Goal: Task Accomplishment & Management: Contribute content

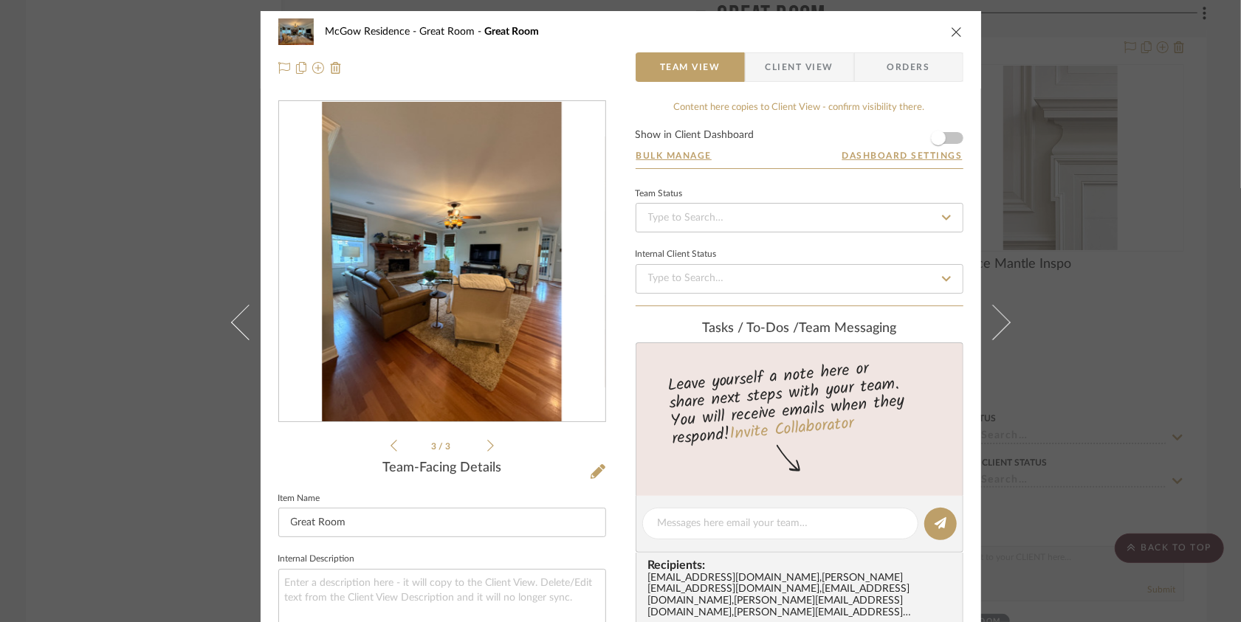
click at [178, 385] on div "McGow Residence Great Room Great Room Team View Client View Orders 3 / 3 Team-F…" at bounding box center [620, 311] width 1241 height 622
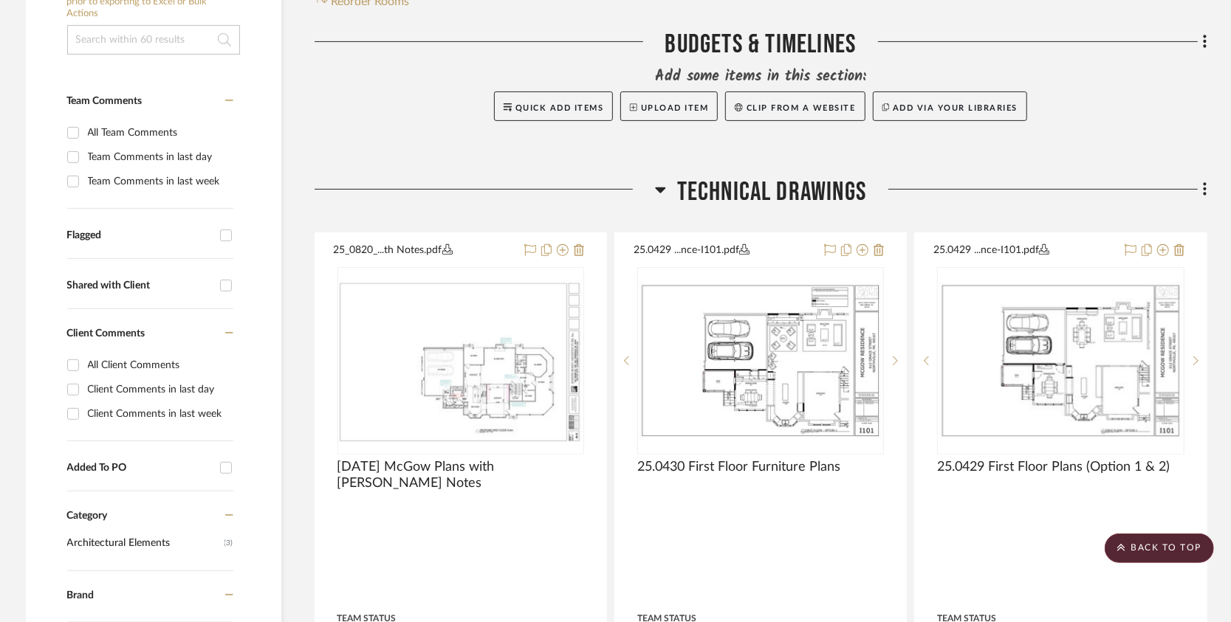
scroll to position [295, 0]
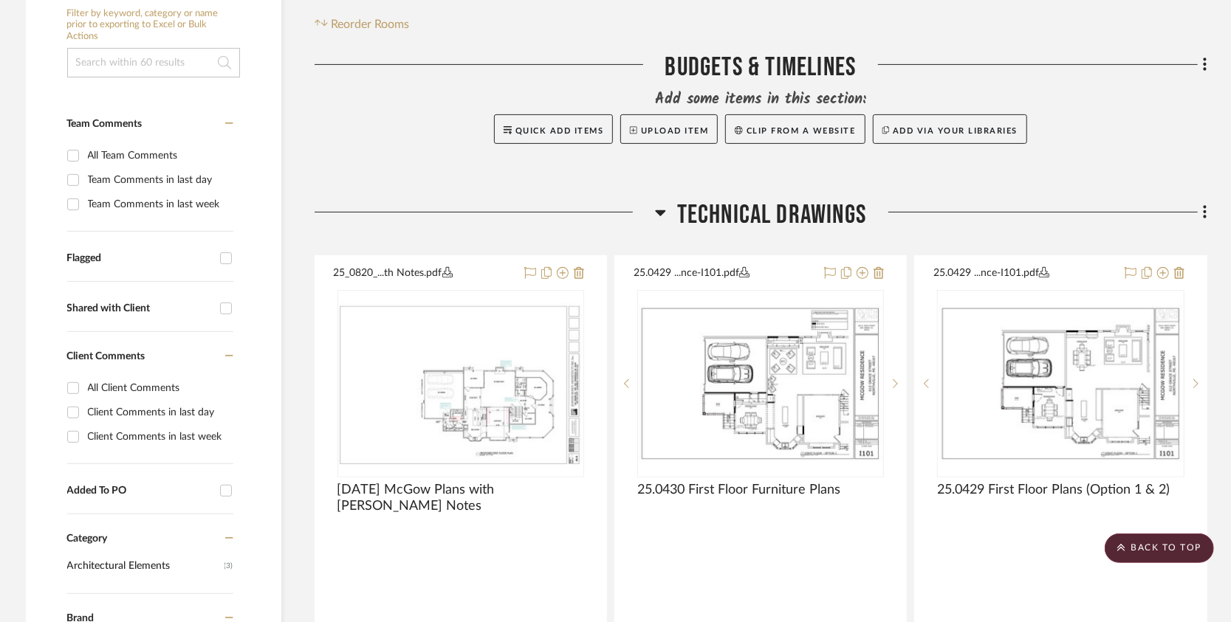
click at [1206, 216] on icon at bounding box center [1205, 212] width 4 height 16
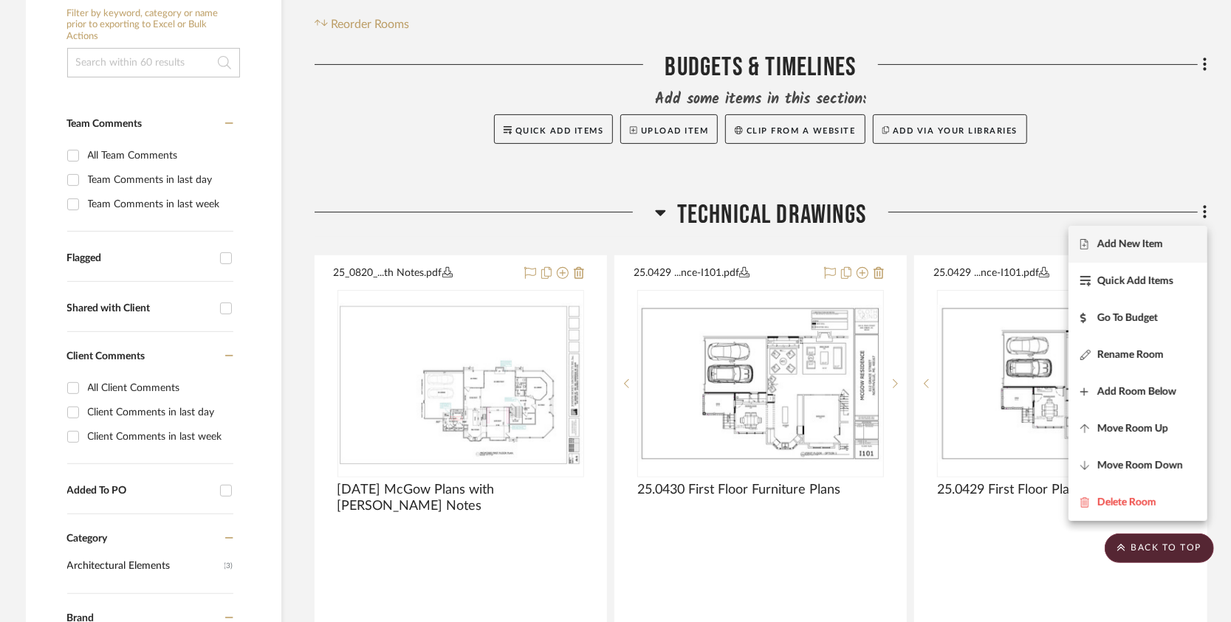
click at [1183, 234] on button "Add New Item" at bounding box center [1137, 244] width 139 height 37
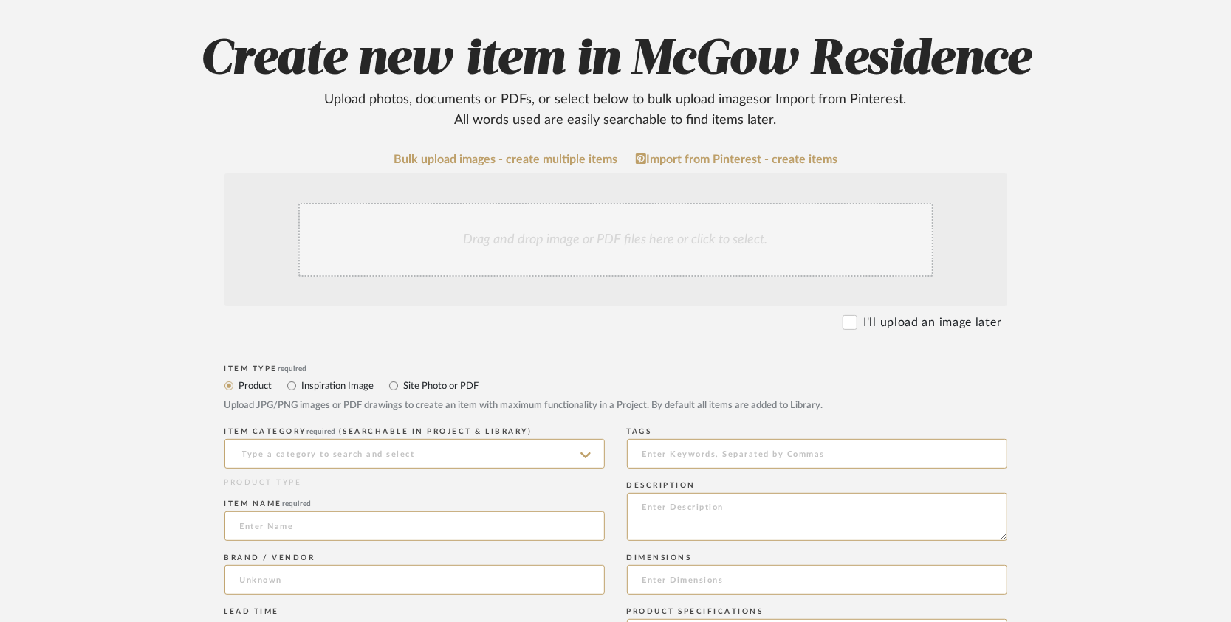
scroll to position [221, 0]
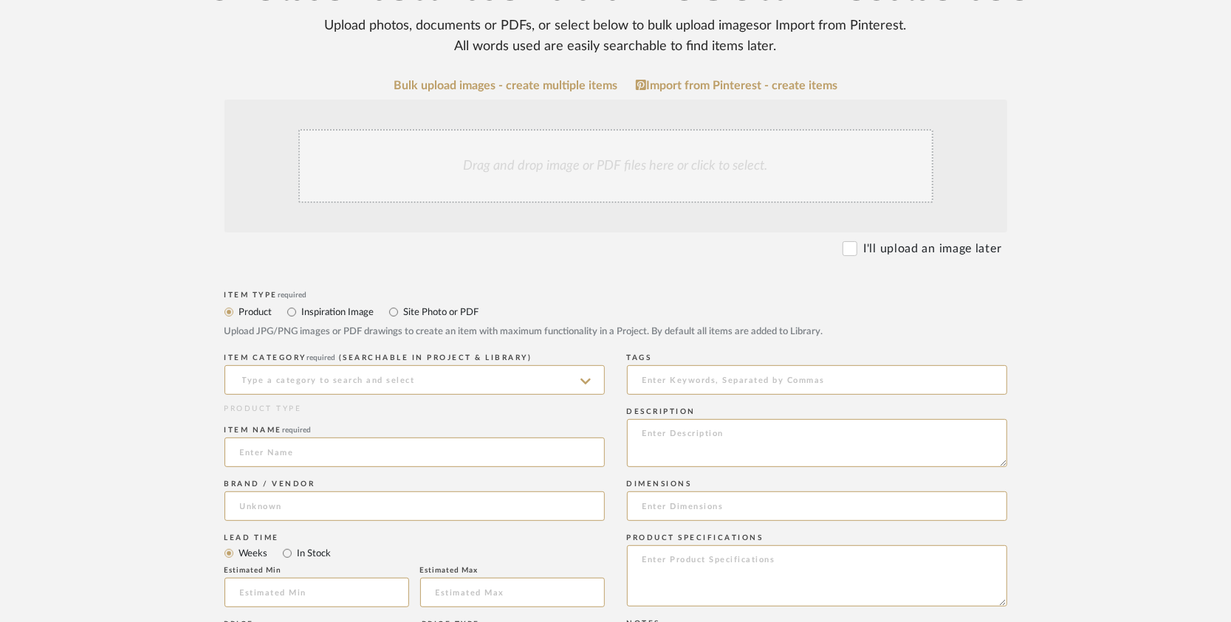
click at [355, 306] on label "Inspiration Image" at bounding box center [337, 312] width 74 height 16
click at [300, 306] on input "Inspiration Image" at bounding box center [292, 312] width 18 height 18
radio input "true"
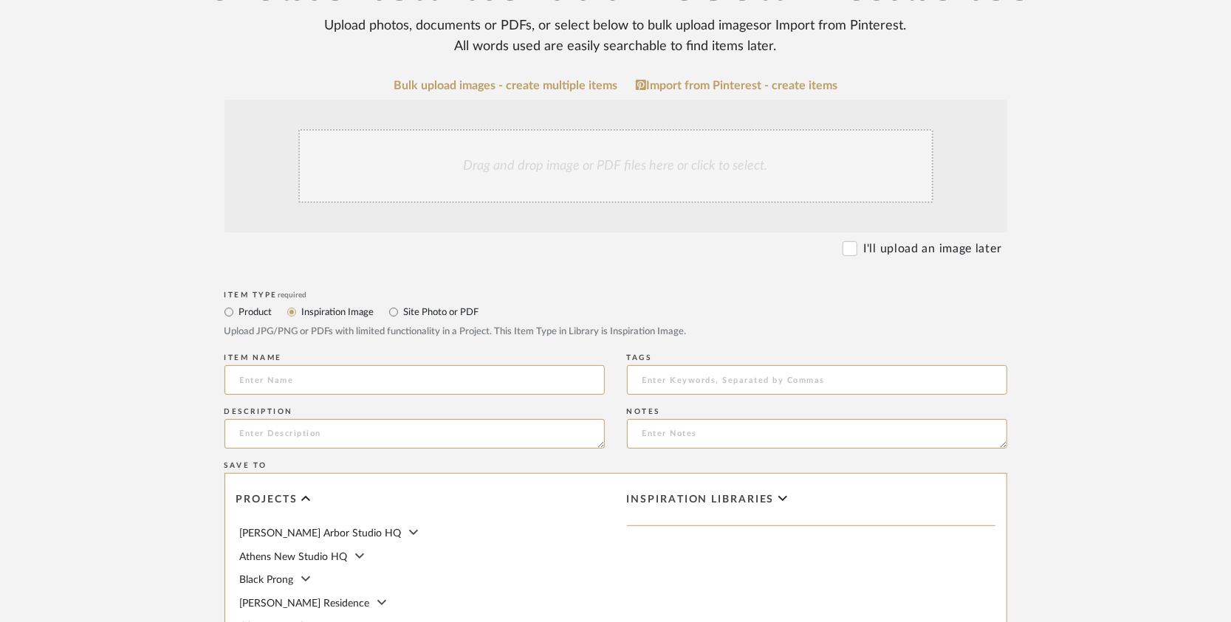
click at [251, 310] on label "Product" at bounding box center [255, 312] width 35 height 16
click at [238, 310] on input "Product" at bounding box center [229, 312] width 18 height 18
radio input "true"
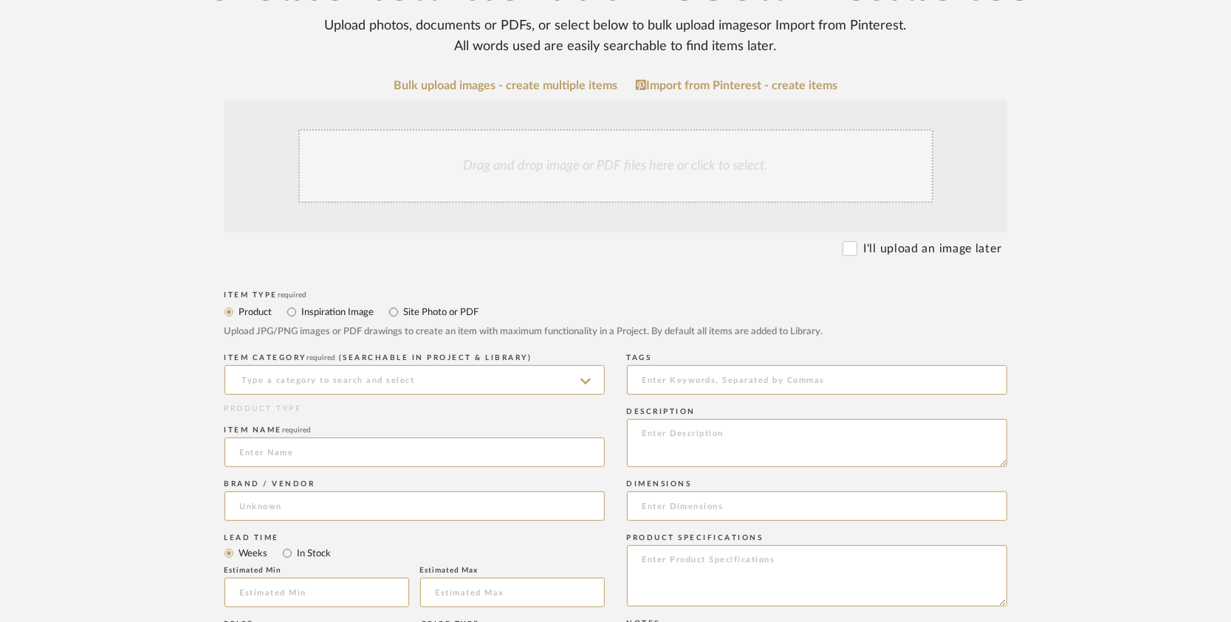
click at [426, 312] on label "Site Photo or PDF" at bounding box center [440, 312] width 77 height 16
click at [402, 312] on input "Site Photo or PDF" at bounding box center [394, 312] width 18 height 18
radio input "true"
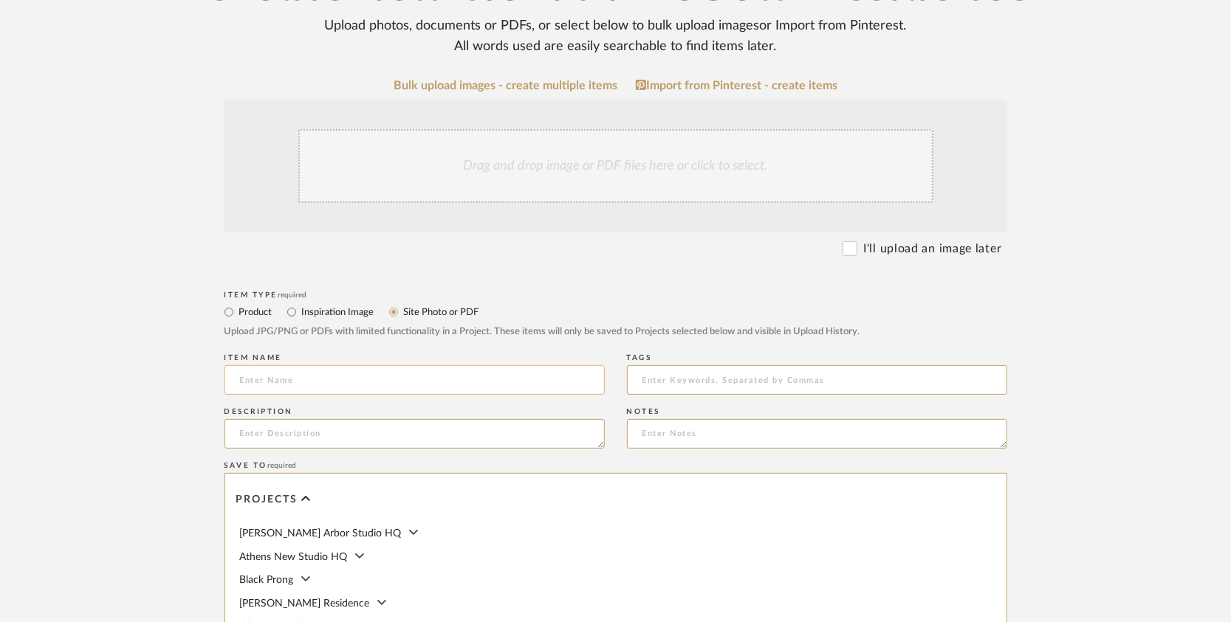
click at [371, 374] on input at bounding box center [414, 380] width 380 height 30
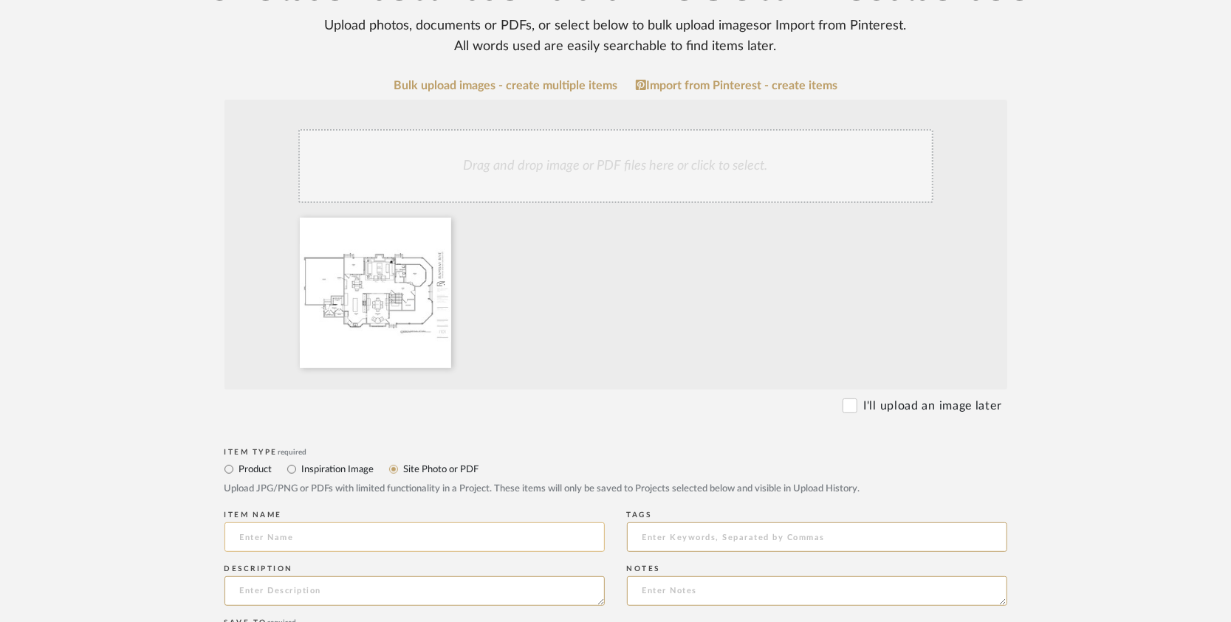
click at [274, 542] on input at bounding box center [414, 538] width 380 height 30
drag, startPoint x: 303, startPoint y: 537, endPoint x: 281, endPoint y: 534, distance: 23.1
click at [281, 534] on input "25.0829 Floor Plan Options" at bounding box center [414, 538] width 380 height 30
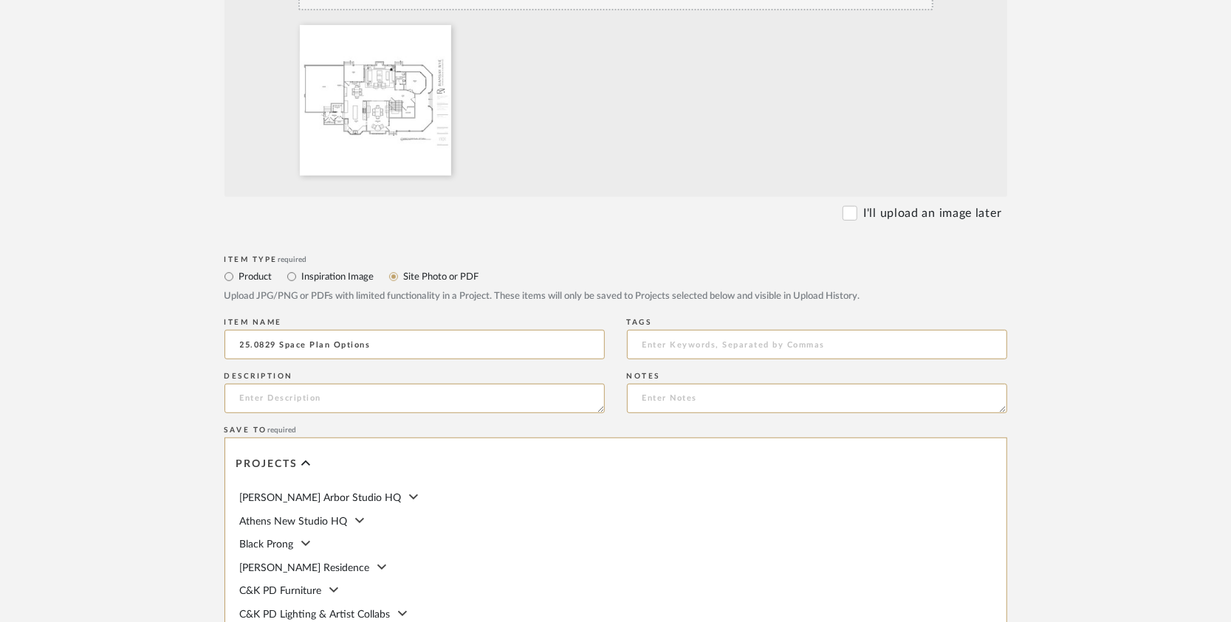
scroll to position [443, 0]
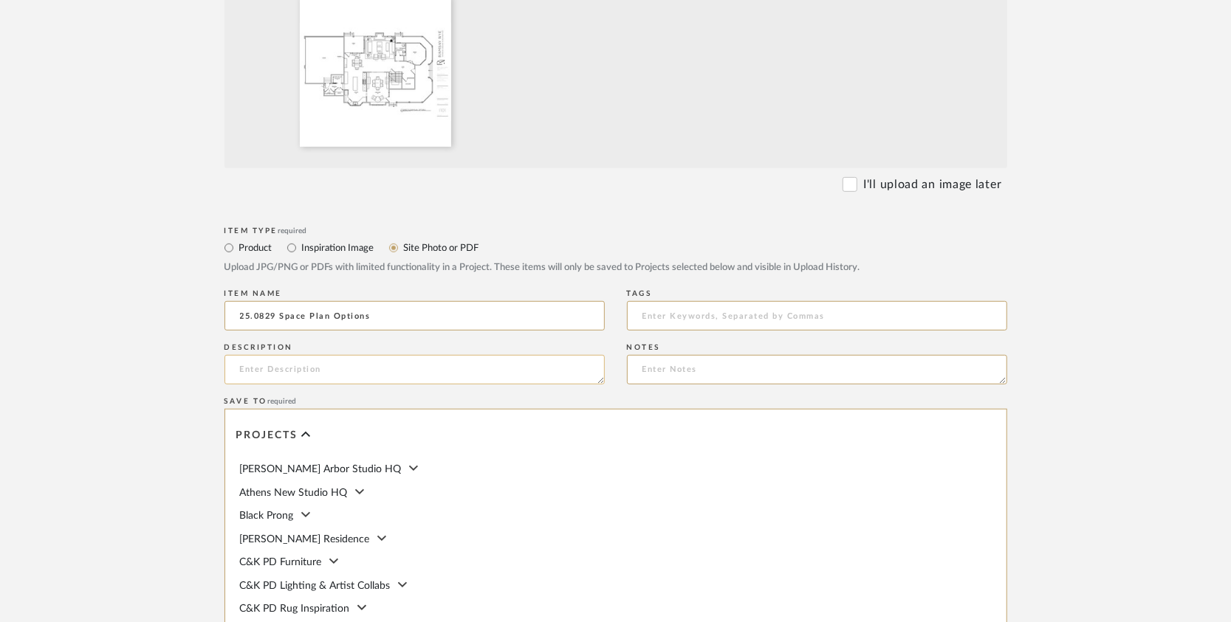
type input "25.0829 Space Plan Options"
click at [369, 369] on textarea at bounding box center [414, 370] width 380 height 30
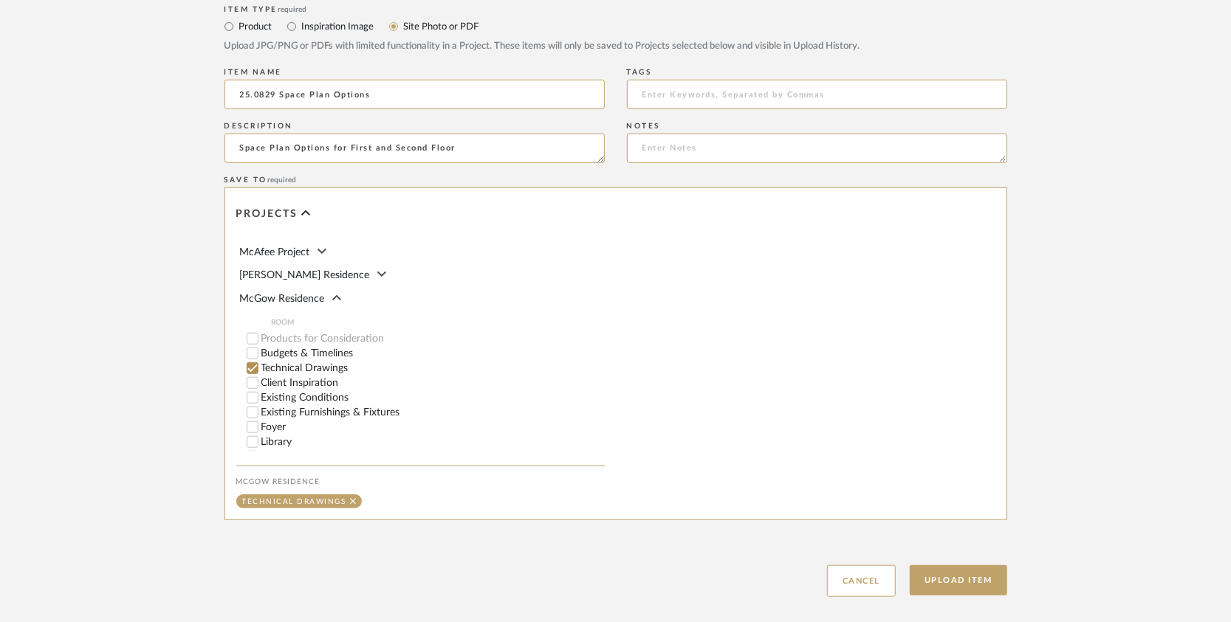
scroll to position [517, 0]
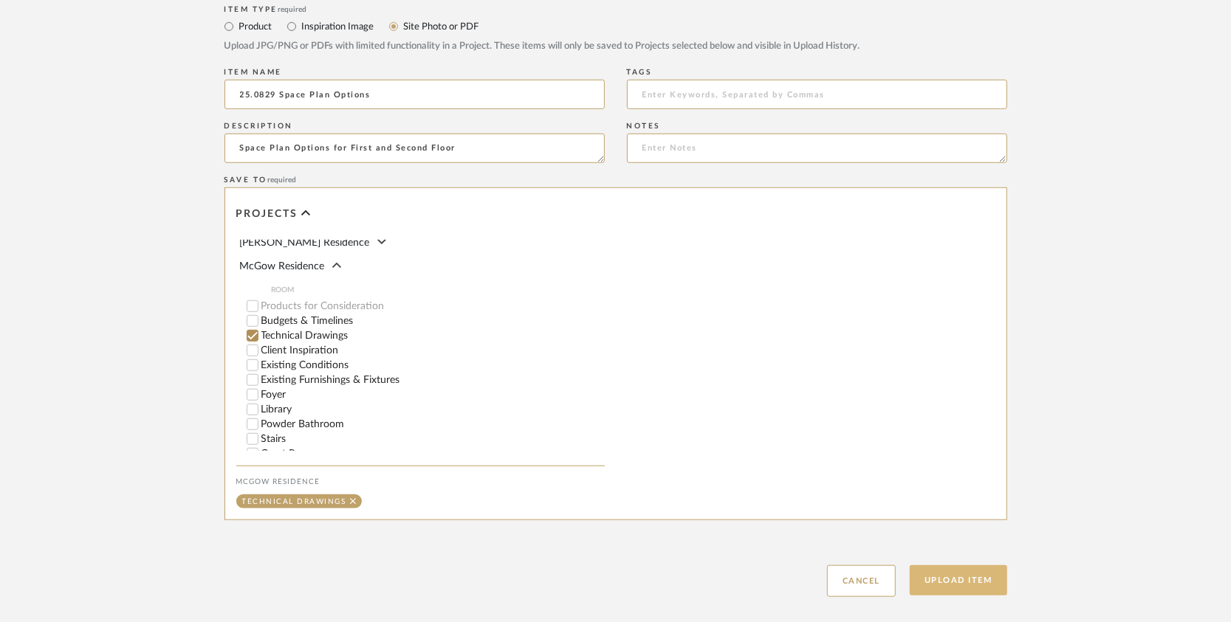
type textarea "Space Plan Options for First and Second Floor"
click at [940, 572] on button "Upload Item" at bounding box center [957, 580] width 97 height 30
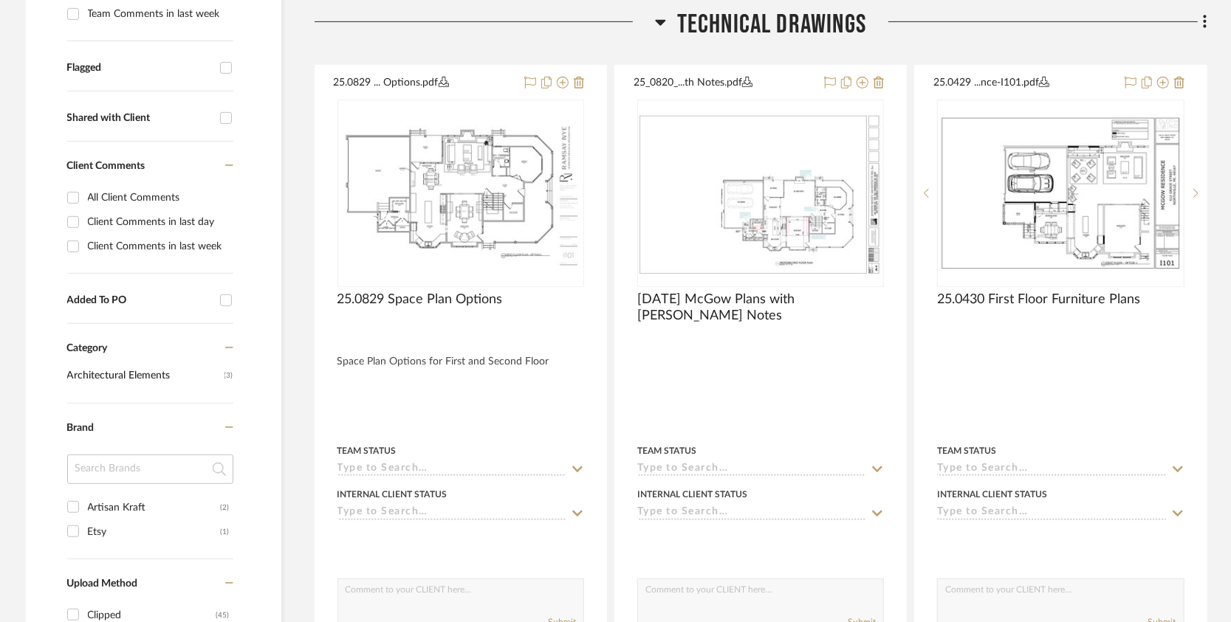
scroll to position [494, 0]
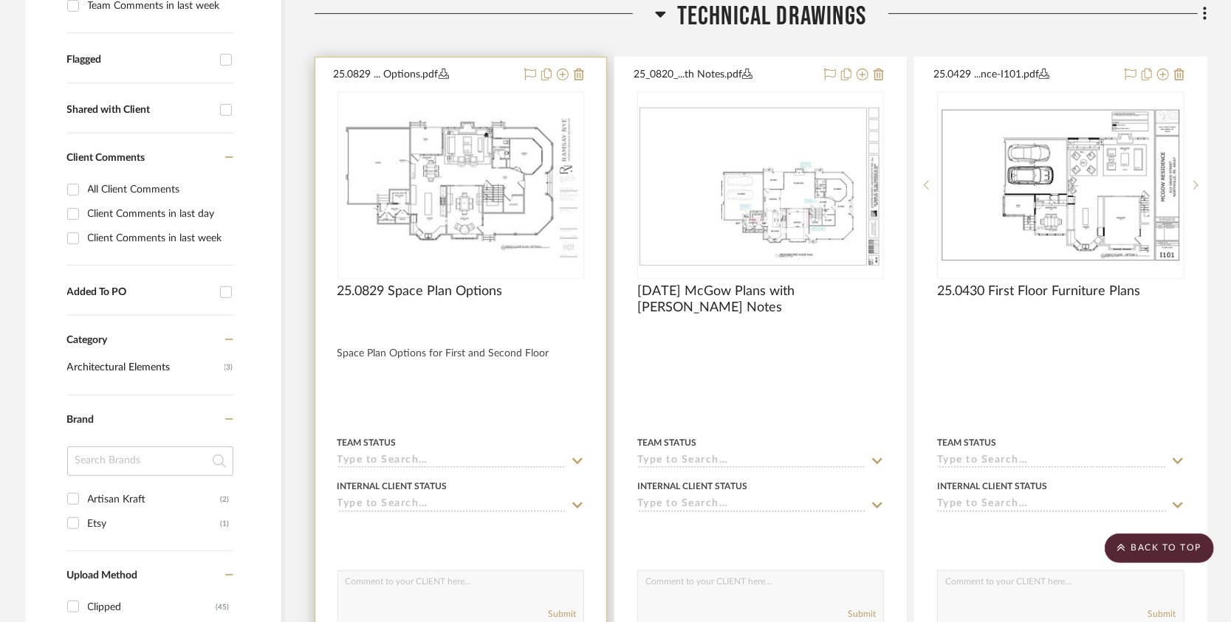
click at [449, 392] on div at bounding box center [460, 381] width 291 height 646
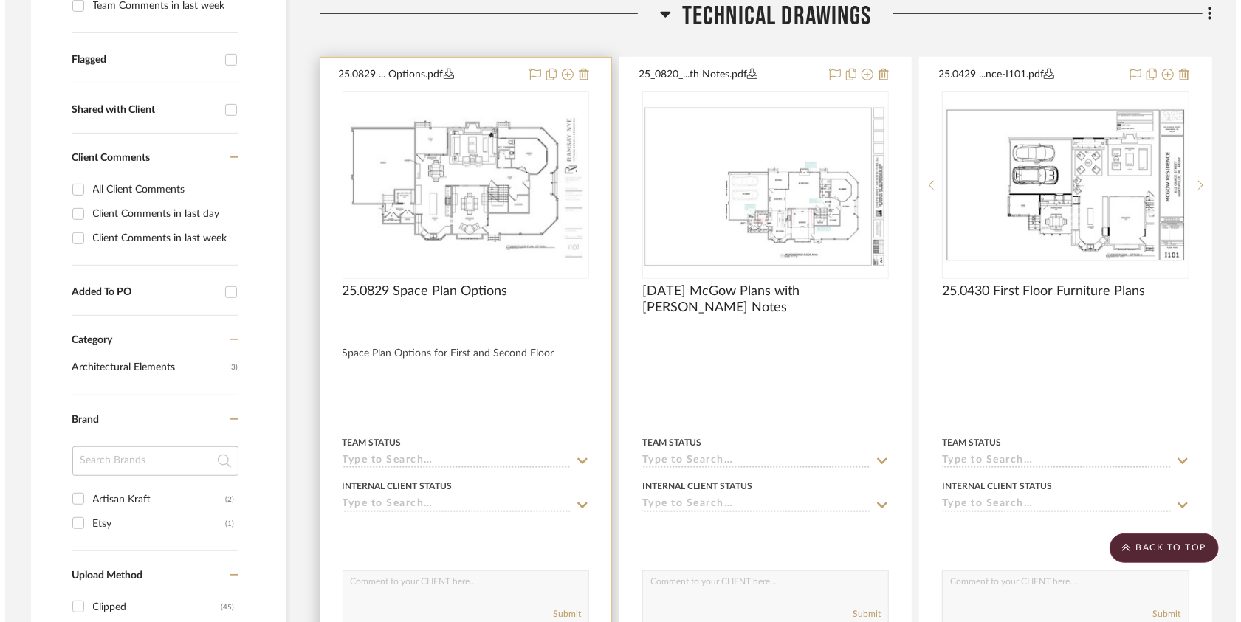
scroll to position [0, 0]
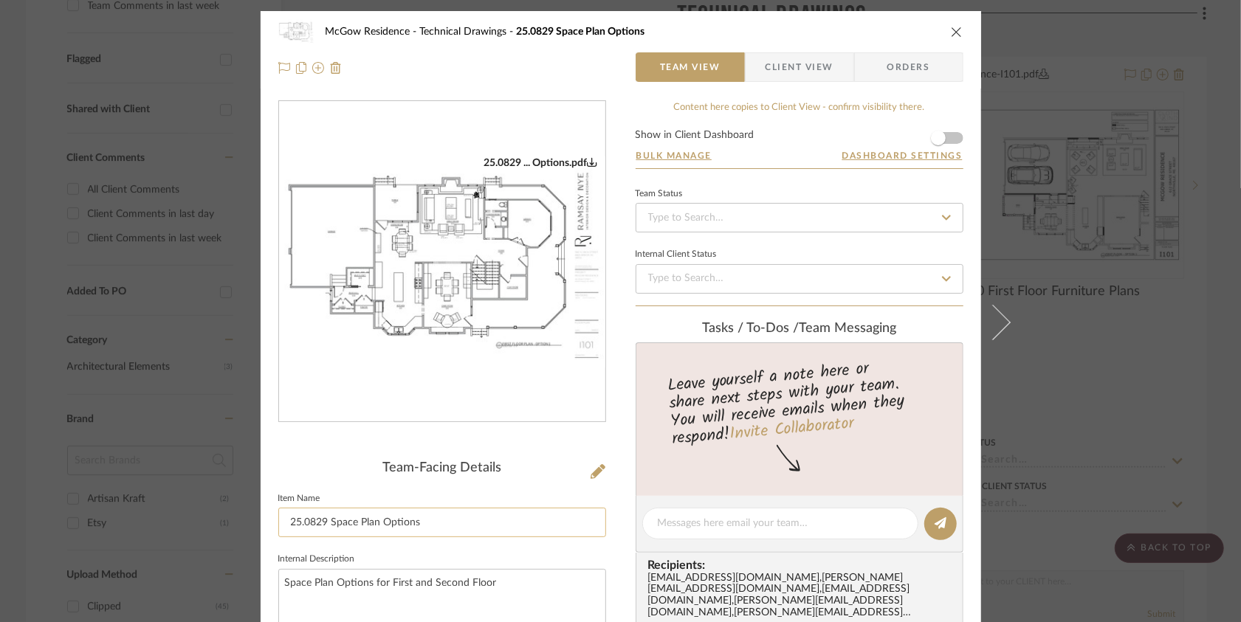
drag, startPoint x: 373, startPoint y: 523, endPoint x: 329, endPoint y: 522, distance: 44.3
click at [329, 522] on input "25.0829 Space Plan Options" at bounding box center [442, 523] width 328 height 30
click at [342, 523] on input "25.0829 Space Plan Options" at bounding box center [442, 523] width 328 height 30
drag, startPoint x: 351, startPoint y: 523, endPoint x: 328, endPoint y: 522, distance: 23.6
click at [328, 522] on input "25.0829 Space Plan Options" at bounding box center [442, 523] width 328 height 30
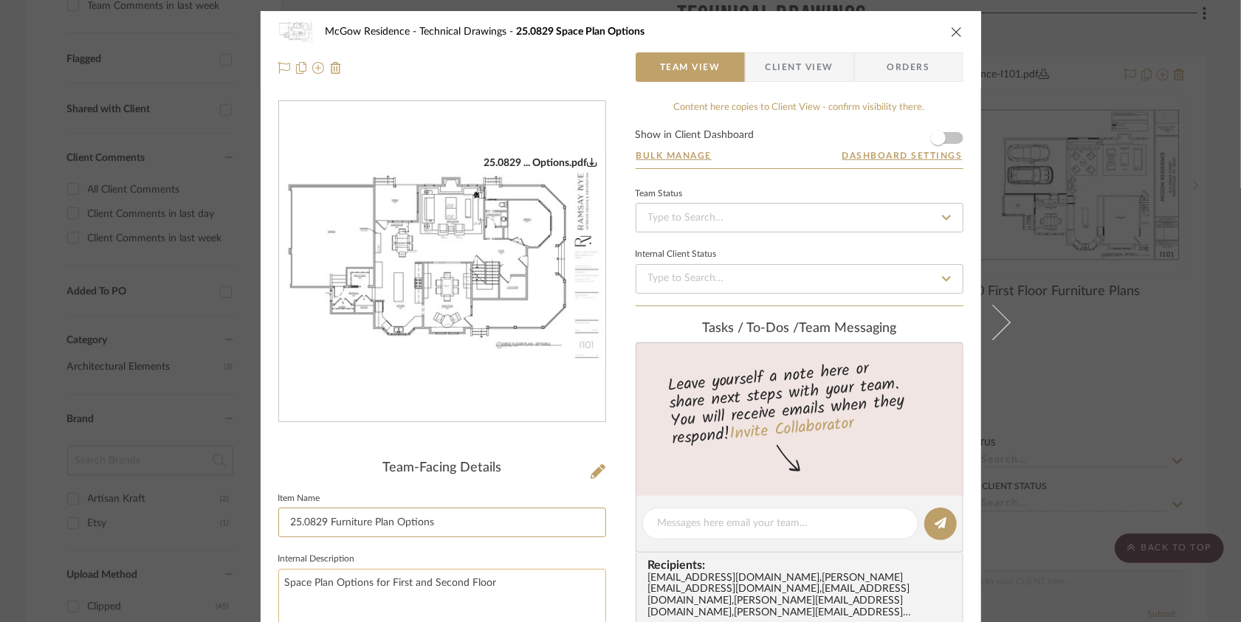
type input "25.0829 Furniture Plan Options"
click at [303, 579] on textarea "Space Plan Options for First and Second Floor" at bounding box center [442, 605] width 328 height 73
drag, startPoint x: 306, startPoint y: 585, endPoint x: 276, endPoint y: 589, distance: 29.9
click at [278, 589] on textarea "Space Plan Options for First and Second Floor" at bounding box center [442, 605] width 328 height 73
type textarea "Furniture Plan Options for First and Second Floor"
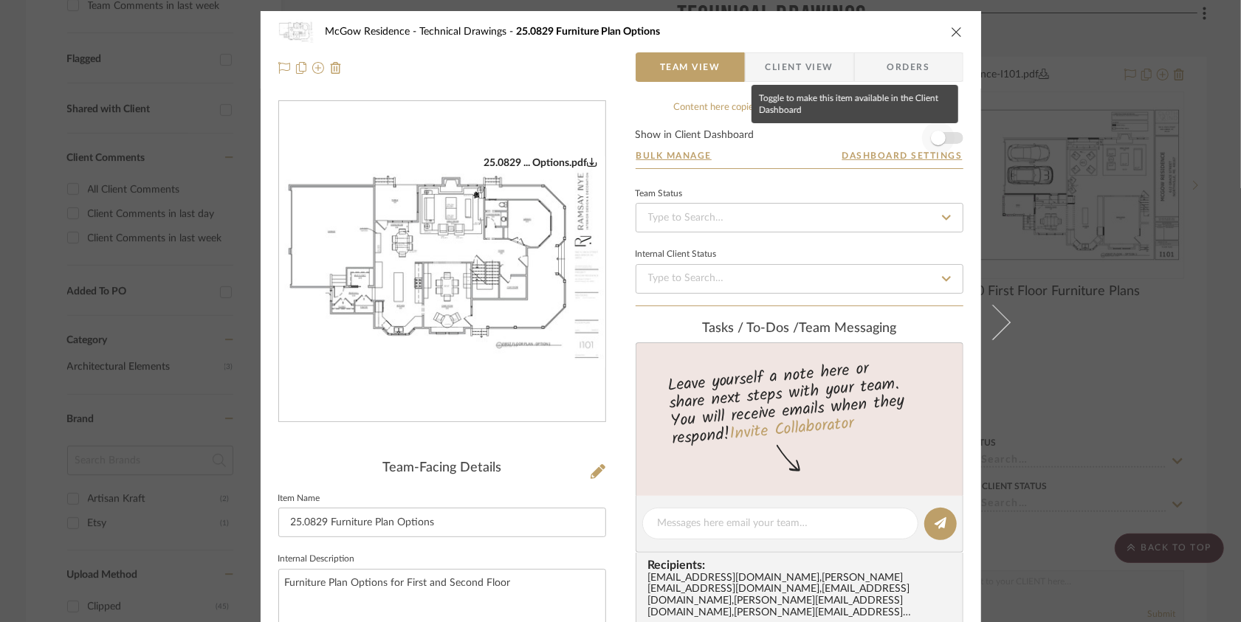
scroll to position [74, 0]
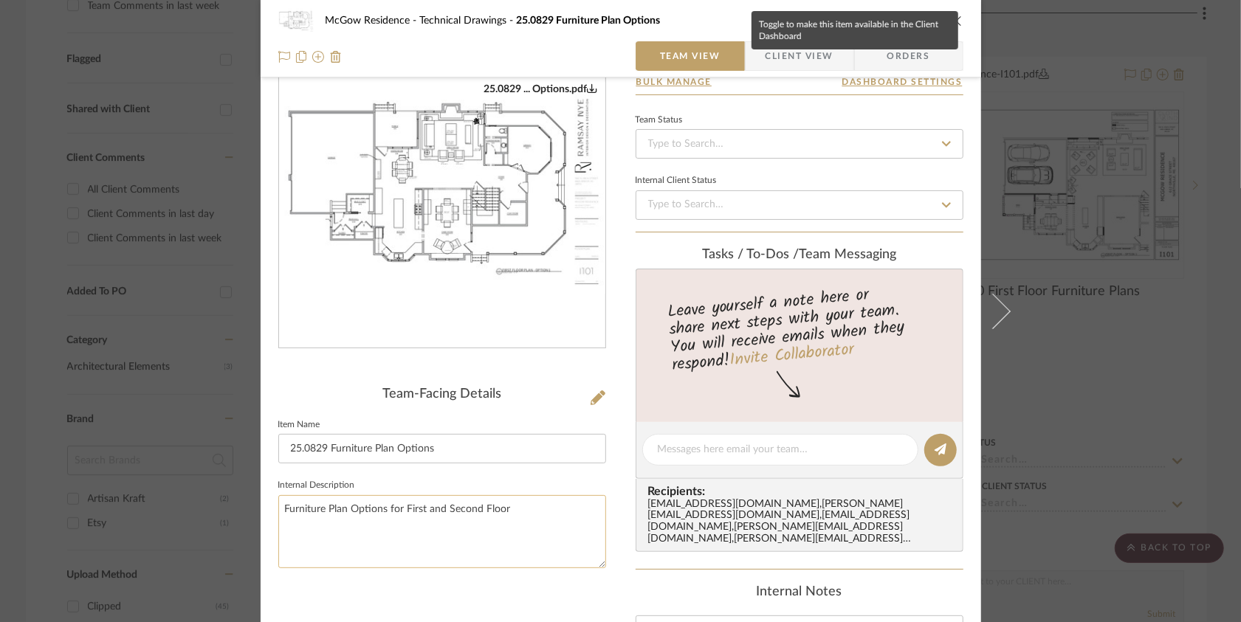
click at [542, 513] on textarea "Furniture Plan Options for First and Second Floor" at bounding box center [442, 531] width 328 height 73
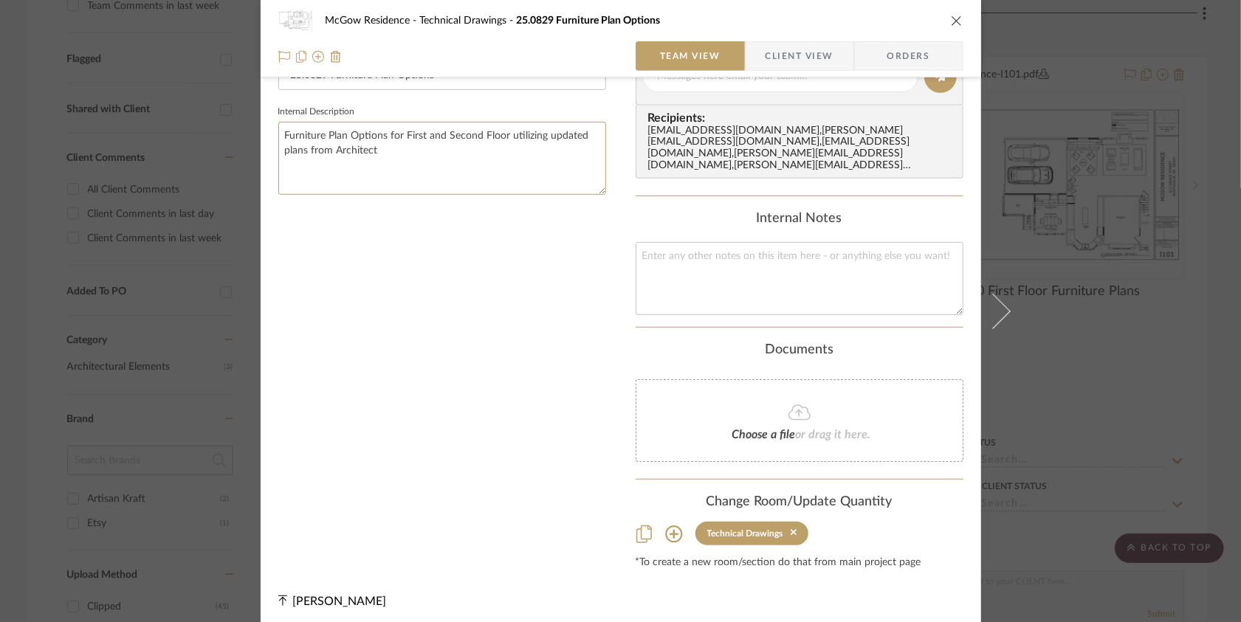
scroll to position [450, 0]
type textarea "Furniture Plan Options for First and Second Floor utilizing updated plans from …"
click at [1210, 364] on div "McGow Residence Technical Drawings 25.0829 Furniture Plan Options Team View Cli…" at bounding box center [620, 311] width 1241 height 622
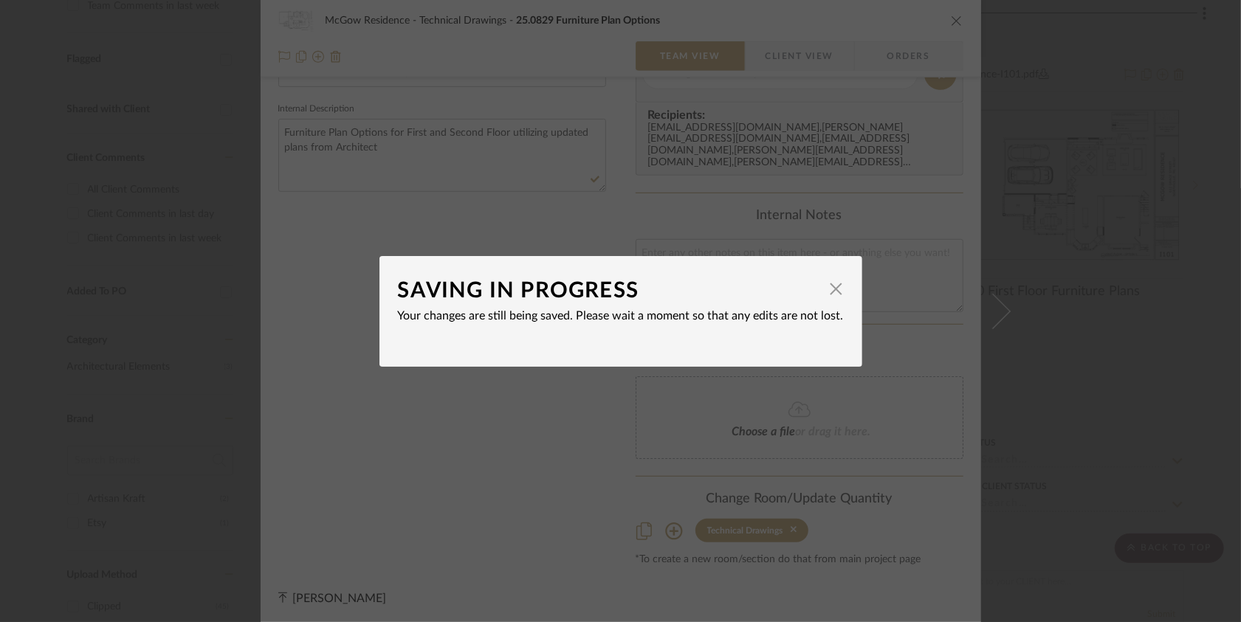
click at [887, 391] on div "SAVING IN PROGRESS × Your changes are still being saved. Please wait a moment s…" at bounding box center [620, 311] width 1241 height 622
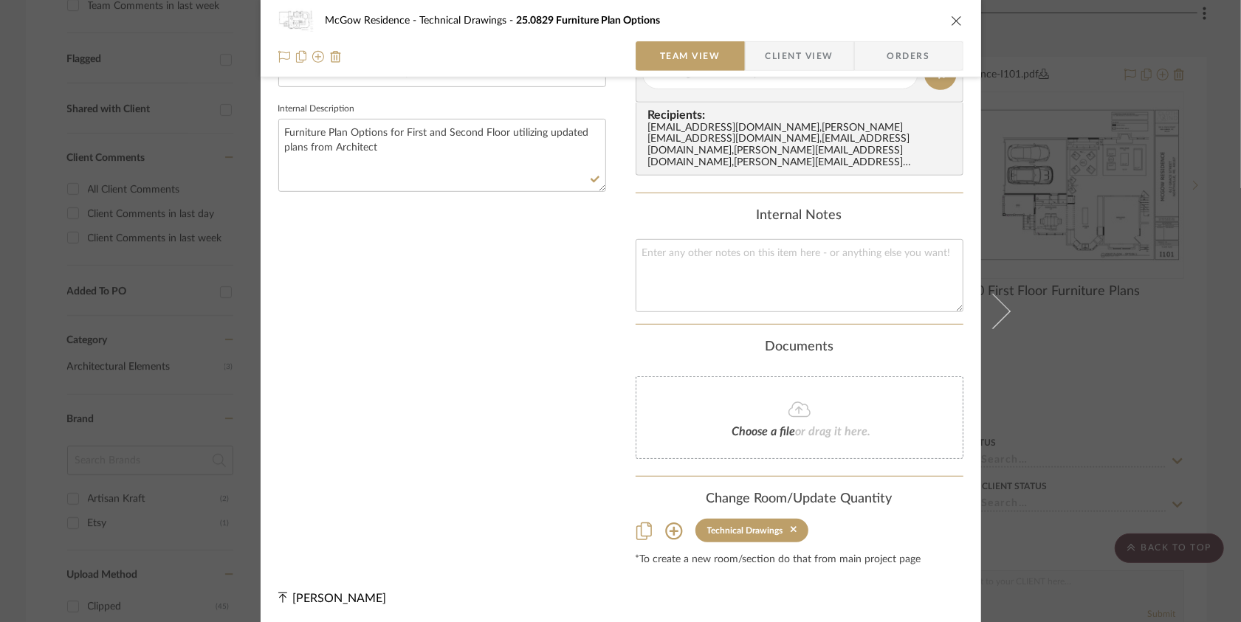
click at [1211, 357] on div "McGow Residence Technical Drawings 25.0829 Furniture Plan Options Team View Cli…" at bounding box center [620, 311] width 1241 height 622
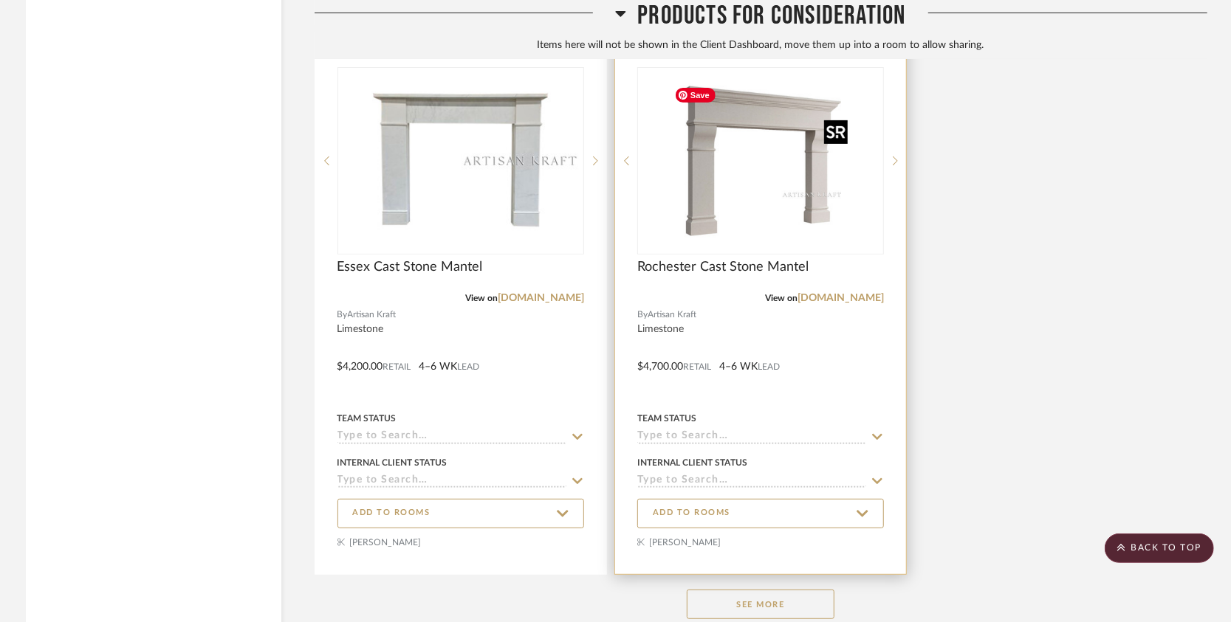
scroll to position [15125, 0]
